Goal: Task Accomplishment & Management: Manage account settings

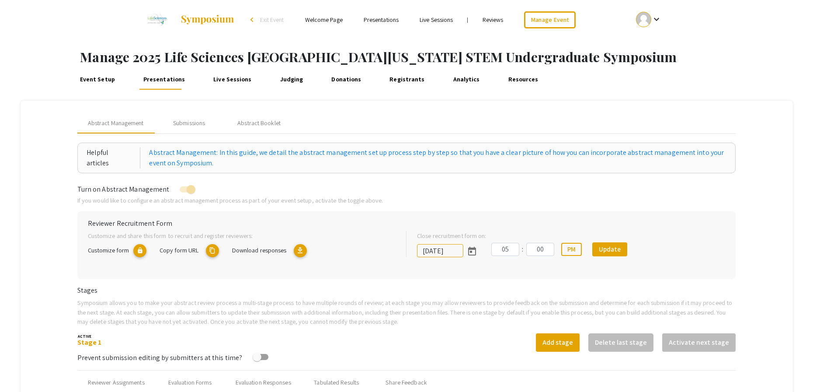
click at [734, 52] on h1 "Manage 2025 Life Sciences [GEOGRAPHIC_DATA][US_STATE] STEM Undergraduate Sympos…" at bounding box center [446, 57] width 733 height 16
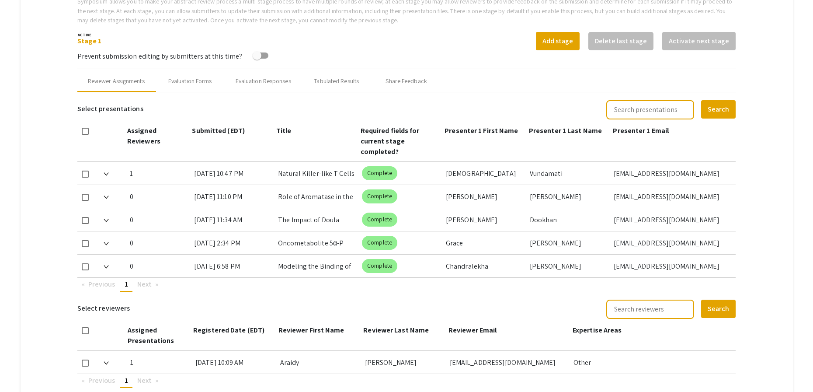
scroll to position [334, 0]
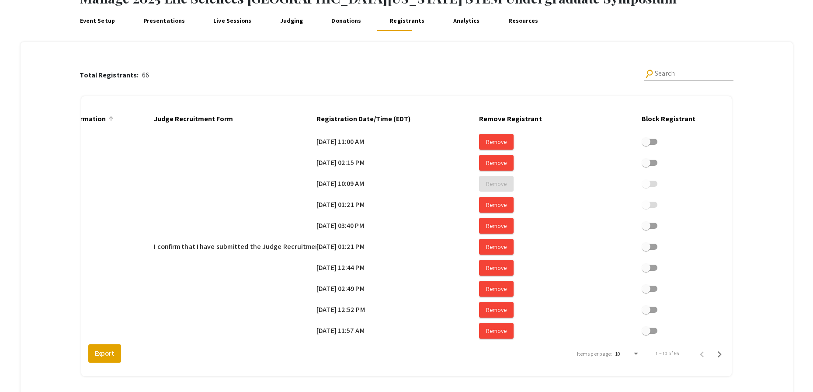
scroll to position [0, 1638]
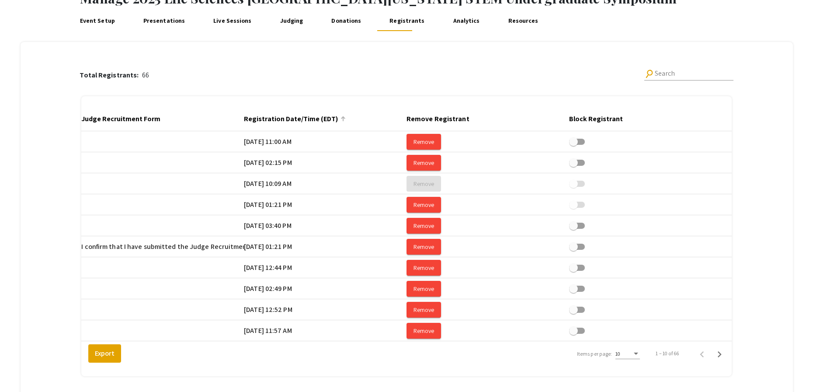
click at [343, 116] on div at bounding box center [343, 116] width 1 height 1
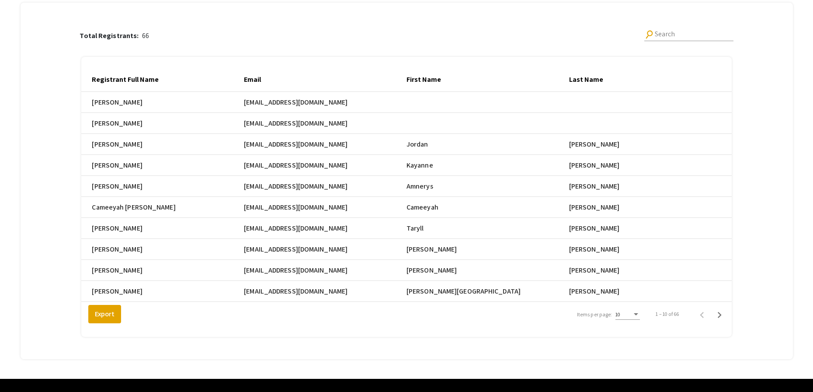
scroll to position [112, 0]
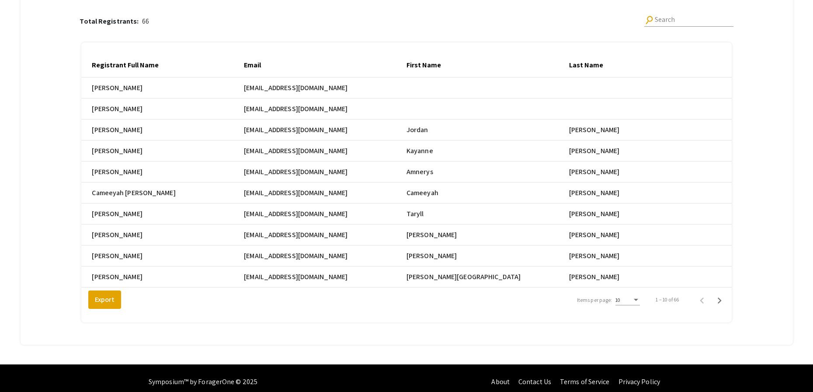
click at [632, 303] on div "10" at bounding box center [623, 300] width 17 height 6
click at [637, 326] on span "25" at bounding box center [633, 322] width 24 height 16
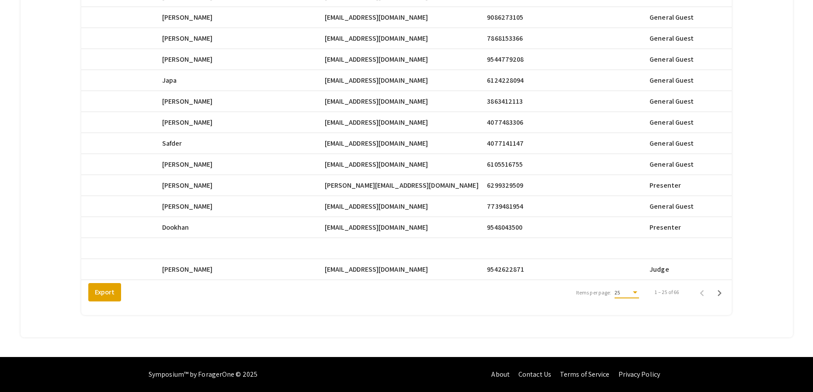
scroll to position [441, 0]
click at [725, 295] on icon "Next page" at bounding box center [719, 293] width 12 height 12
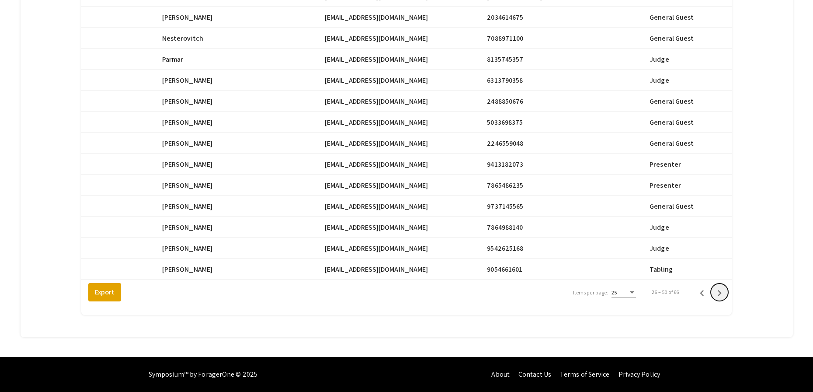
click at [725, 295] on icon "Next page" at bounding box center [719, 293] width 12 height 12
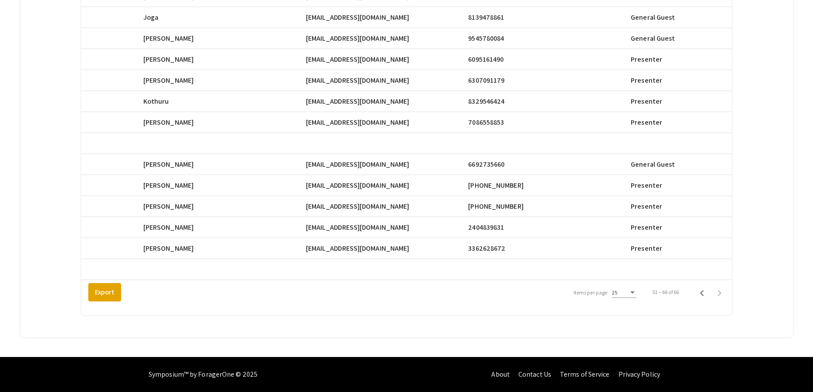
scroll to position [0, 426]
drag, startPoint x: 389, startPoint y: 243, endPoint x: 312, endPoint y: 245, distance: 77.0
copy span "[EMAIL_ADDRESS][DOMAIN_NAME]"
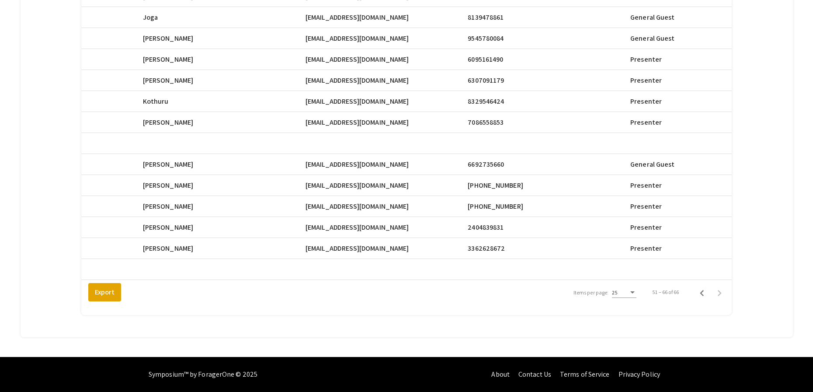
drag, startPoint x: 312, startPoint y: 201, endPoint x: 381, endPoint y: 201, distance: 69.0
copy span "[EMAIL_ADDRESS][DOMAIN_NAME]"
drag, startPoint x: 312, startPoint y: 179, endPoint x: 383, endPoint y: 180, distance: 71.2
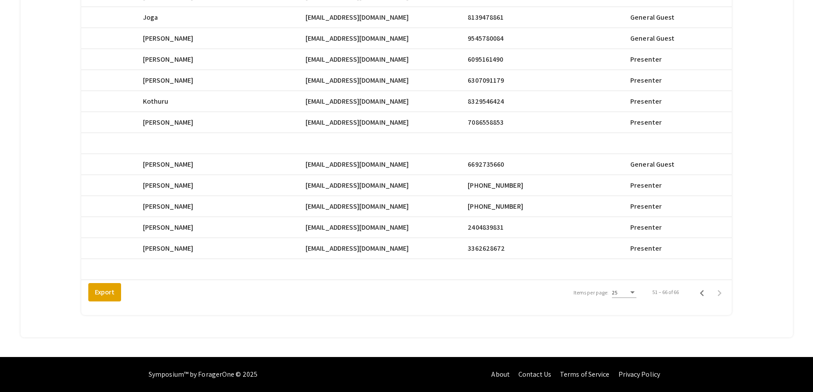
copy span "[EMAIL_ADDRESS][DOMAIN_NAME]"
drag, startPoint x: 312, startPoint y: 117, endPoint x: 400, endPoint y: 119, distance: 88.7
copy span "[EMAIL_ADDRESS][DOMAIN_NAME]"
drag, startPoint x: 312, startPoint y: 96, endPoint x: 387, endPoint y: 98, distance: 75.2
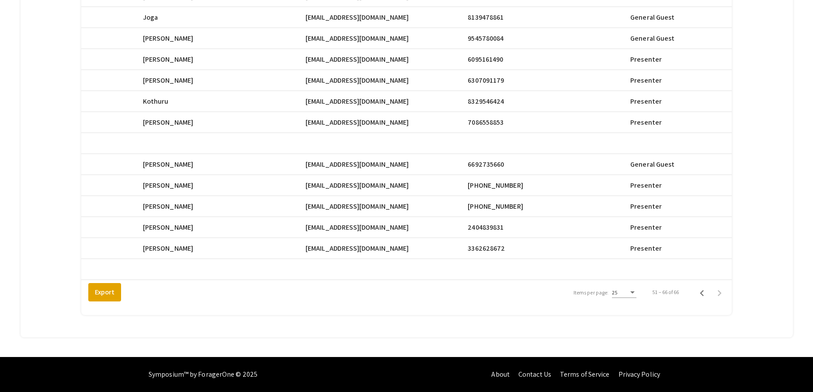
copy span "[EMAIL_ADDRESS][DOMAIN_NAME]"
drag, startPoint x: 311, startPoint y: 74, endPoint x: 389, endPoint y: 76, distance: 77.8
copy span "[EMAIL_ADDRESS][DOMAIN_NAME]"
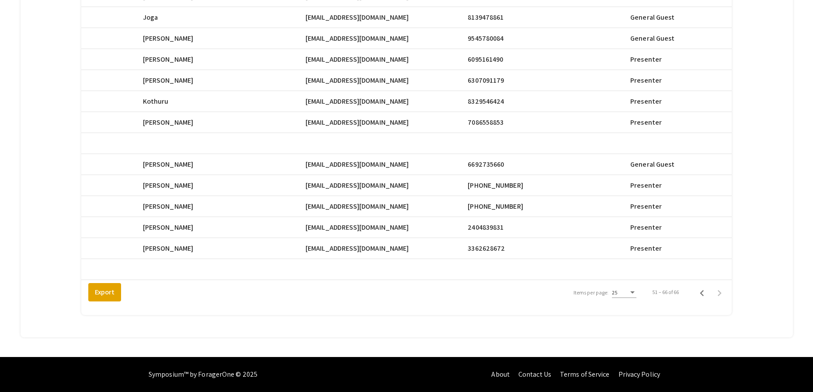
drag, startPoint x: 312, startPoint y: 53, endPoint x: 384, endPoint y: 53, distance: 72.1
copy span "[EMAIL_ADDRESS][DOMAIN_NAME]"
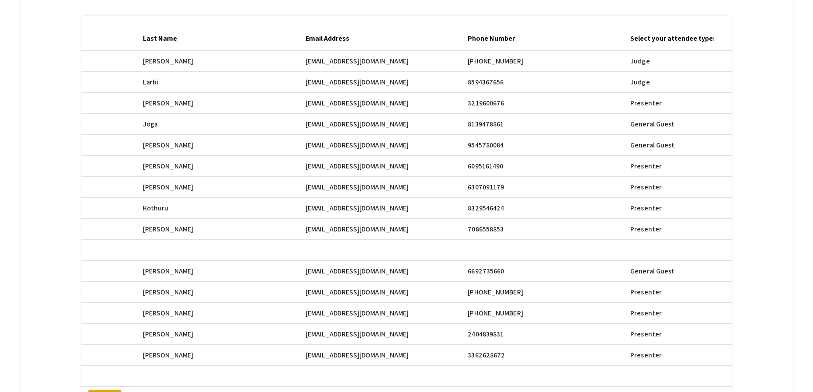
scroll to position [125, 0]
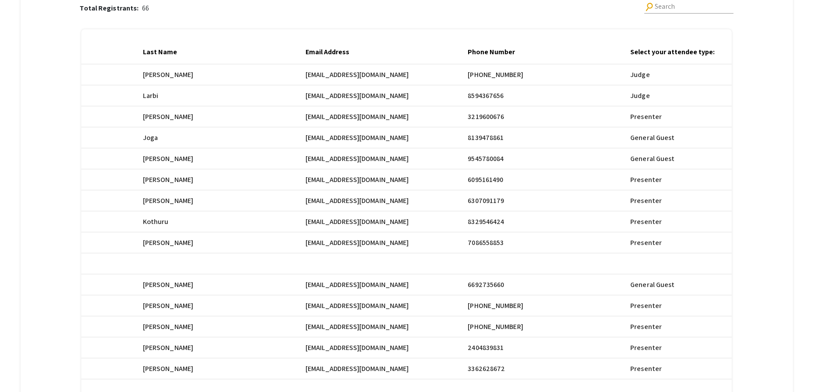
drag, startPoint x: 312, startPoint y: 116, endPoint x: 394, endPoint y: 117, distance: 82.2
click at [394, 85] on mat-cell "[EMAIL_ADDRESS][DOMAIN_NAME]" at bounding box center [386, 74] width 163 height 21
copy span "[EMAIL_ADDRESS][DOMAIN_NAME]"
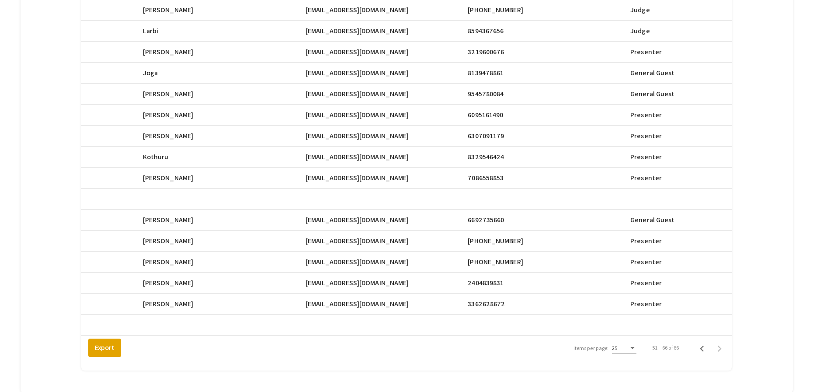
scroll to position [239, 0]
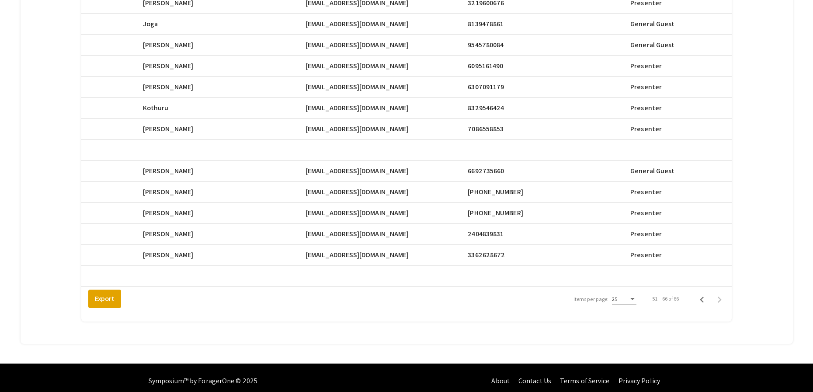
drag, startPoint x: 385, startPoint y: 67, endPoint x: 312, endPoint y: 69, distance: 72.6
copy span "[EMAIL_ADDRESS][DOMAIN_NAME]"
drag, startPoint x: 386, startPoint y: 88, endPoint x: 310, endPoint y: 91, distance: 75.7
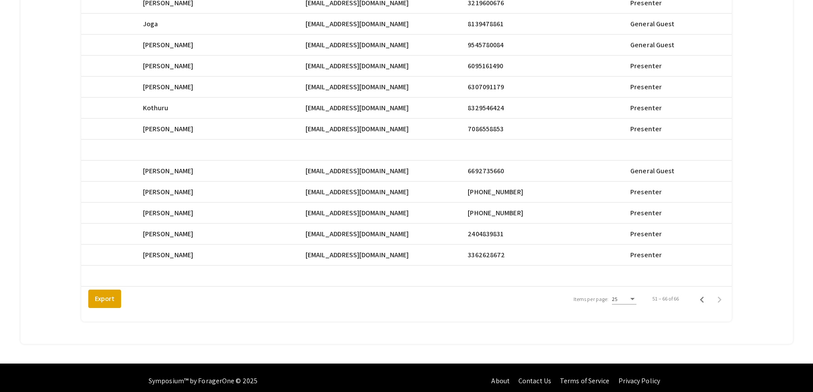
copy mat-row "[EMAIL_ADDRESS][DOMAIN_NAME]"
drag, startPoint x: 312, startPoint y: 108, endPoint x: 388, endPoint y: 110, distance: 76.1
drag, startPoint x: 312, startPoint y: 130, endPoint x: 398, endPoint y: 128, distance: 85.7
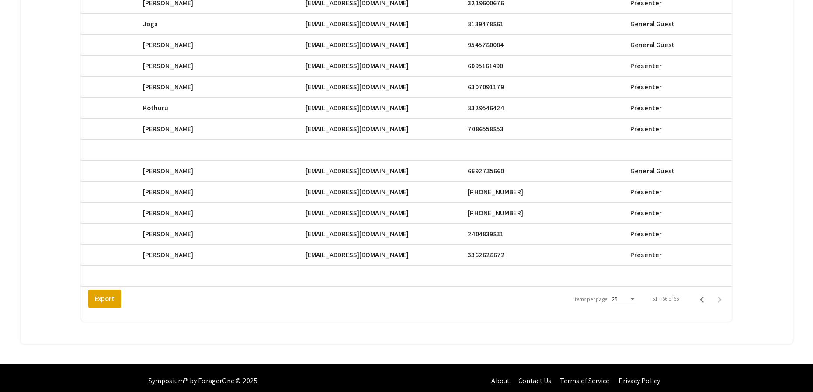
drag, startPoint x: 311, startPoint y: 172, endPoint x: 323, endPoint y: 171, distance: 12.7
drag, startPoint x: 312, startPoint y: 171, endPoint x: 389, endPoint y: 171, distance: 77.8
drag, startPoint x: 312, startPoint y: 193, endPoint x: 386, endPoint y: 192, distance: 74.3
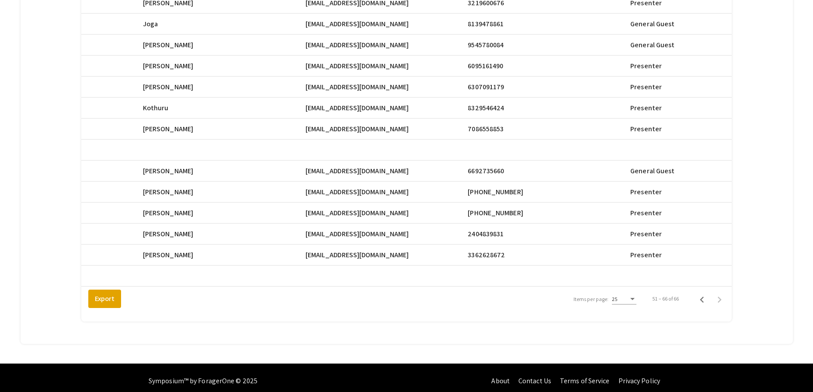
drag, startPoint x: 312, startPoint y: 214, endPoint x: 382, endPoint y: 215, distance: 70.8
drag, startPoint x: 311, startPoint y: 235, endPoint x: 392, endPoint y: 237, distance: 81.3
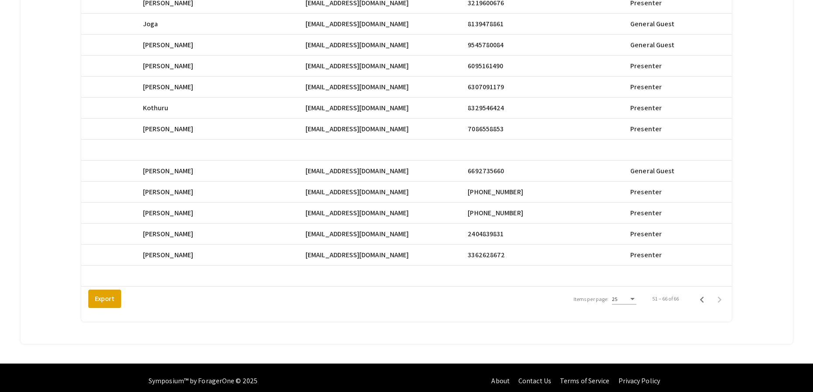
drag, startPoint x: 312, startPoint y: 256, endPoint x: 384, endPoint y: 257, distance: 71.7
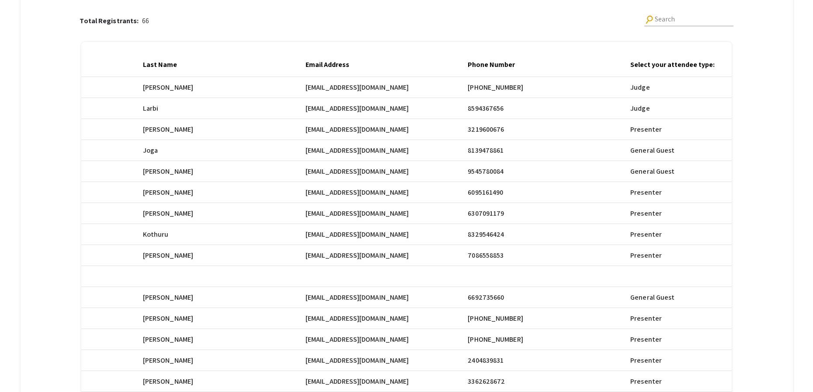
scroll to position [113, 0]
drag, startPoint x: 312, startPoint y: 87, endPoint x: 372, endPoint y: 87, distance: 60.3
click at [372, 87] on mat-cell "[EMAIL_ADDRESS][DOMAIN_NAME]" at bounding box center [386, 86] width 163 height 21
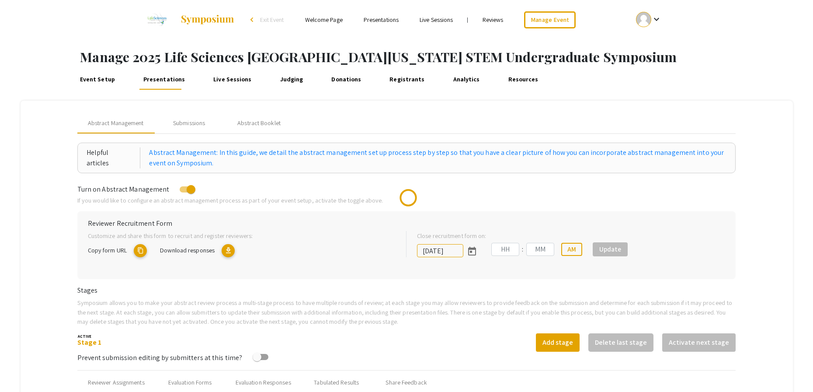
type input "[DATE]"
type input "05"
type input "00"
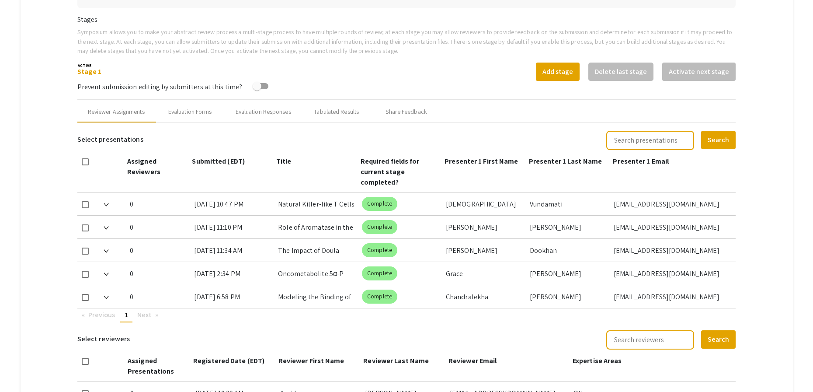
scroll to position [272, 0]
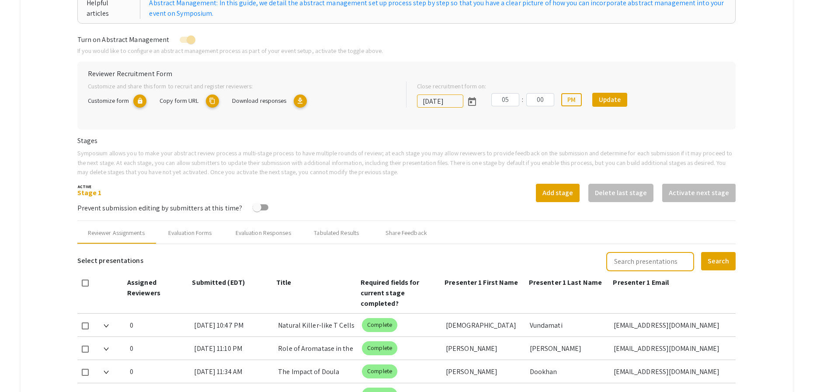
scroll to position [49, 0]
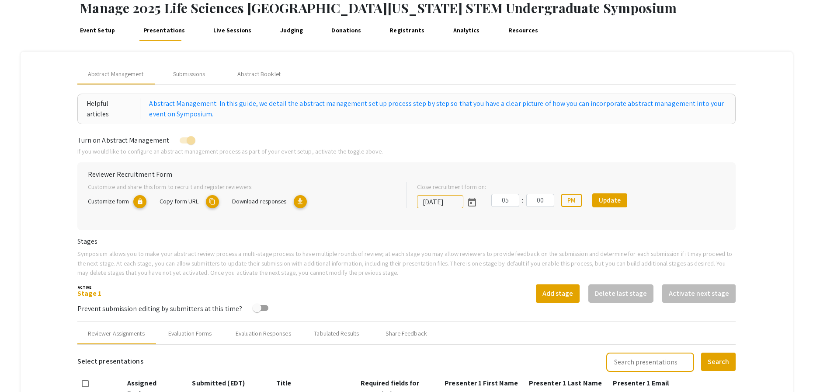
click at [279, 31] on link "Judging" at bounding box center [291, 30] width 27 height 21
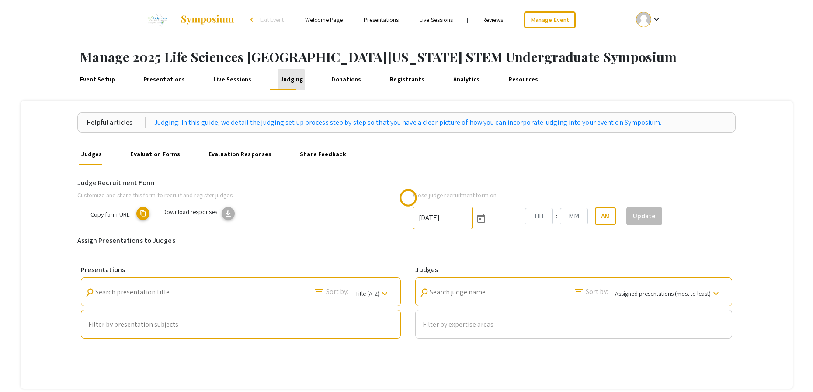
type input "[DATE]"
type input "06"
type input "00"
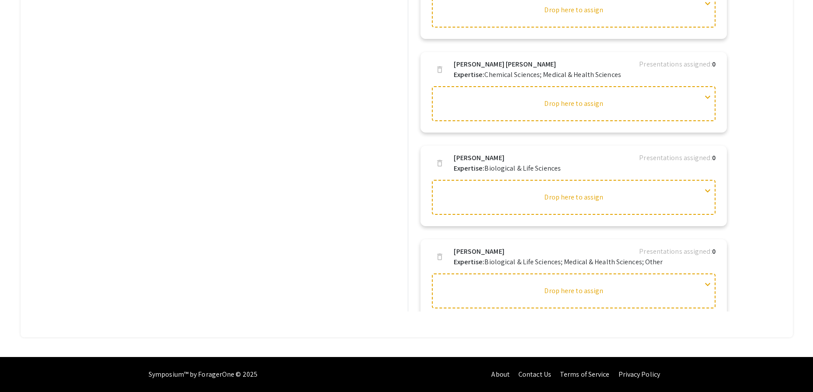
scroll to position [1087, 0]
click at [292, 186] on div "Presentations search Search presentation title filter_list Sort by: Title (A-Z)…" at bounding box center [240, 111] width 327 height 400
click at [760, 192] on div "Helpful articles Judging: In this guide, we detail the judging set up process s…" at bounding box center [407, 45] width 772 height 584
click at [390, 128] on div "Presentations search Search presentation title filter_list Sort by: Title (A-Z)…" at bounding box center [240, 111] width 327 height 400
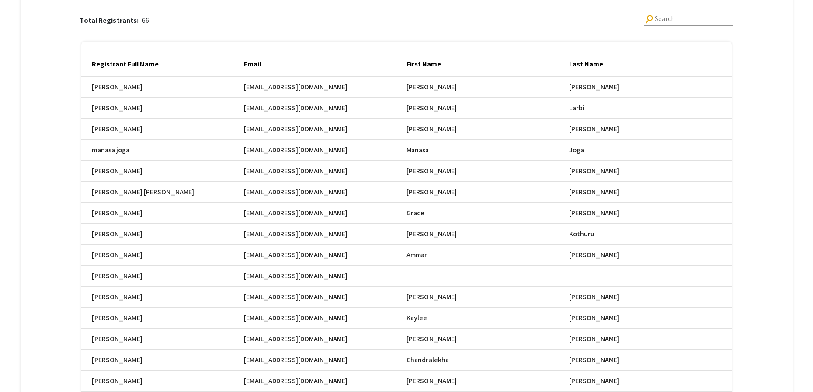
scroll to position [0, 426]
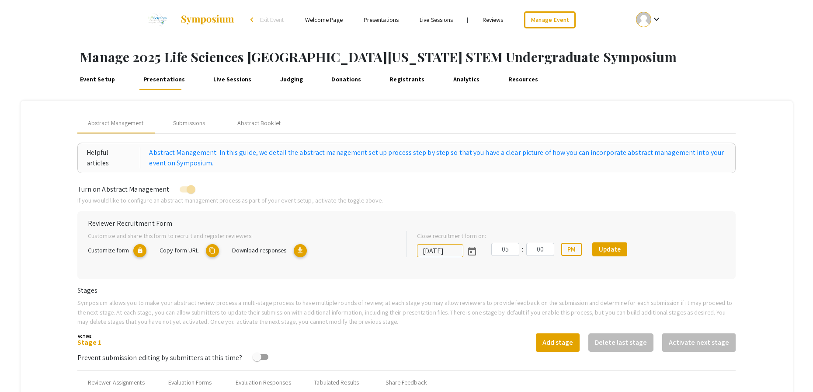
scroll to position [272, 0]
type input "[DATE]"
type input "05"
type input "00"
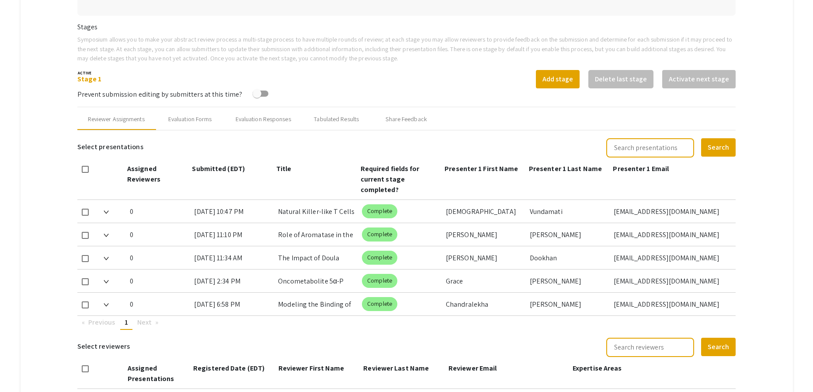
scroll to position [265, 0]
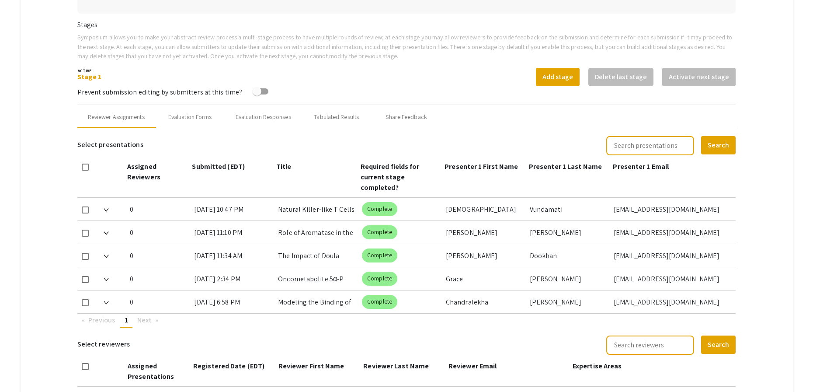
click at [463, 305] on div "Chandralekha" at bounding box center [484, 301] width 77 height 23
click at [768, 69] on mat-tab-group "Abstract Management Submissions Abstract Booklet Helpful articles Abstract Mana…" at bounding box center [407, 147] width 772 height 625
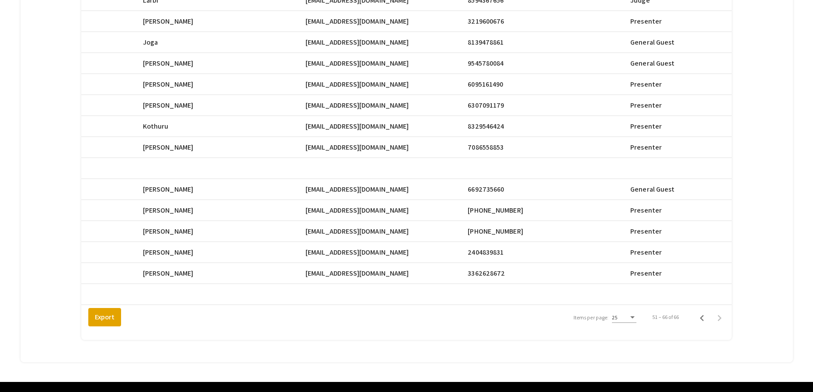
scroll to position [252, 0]
